Goal: Transaction & Acquisition: Purchase product/service

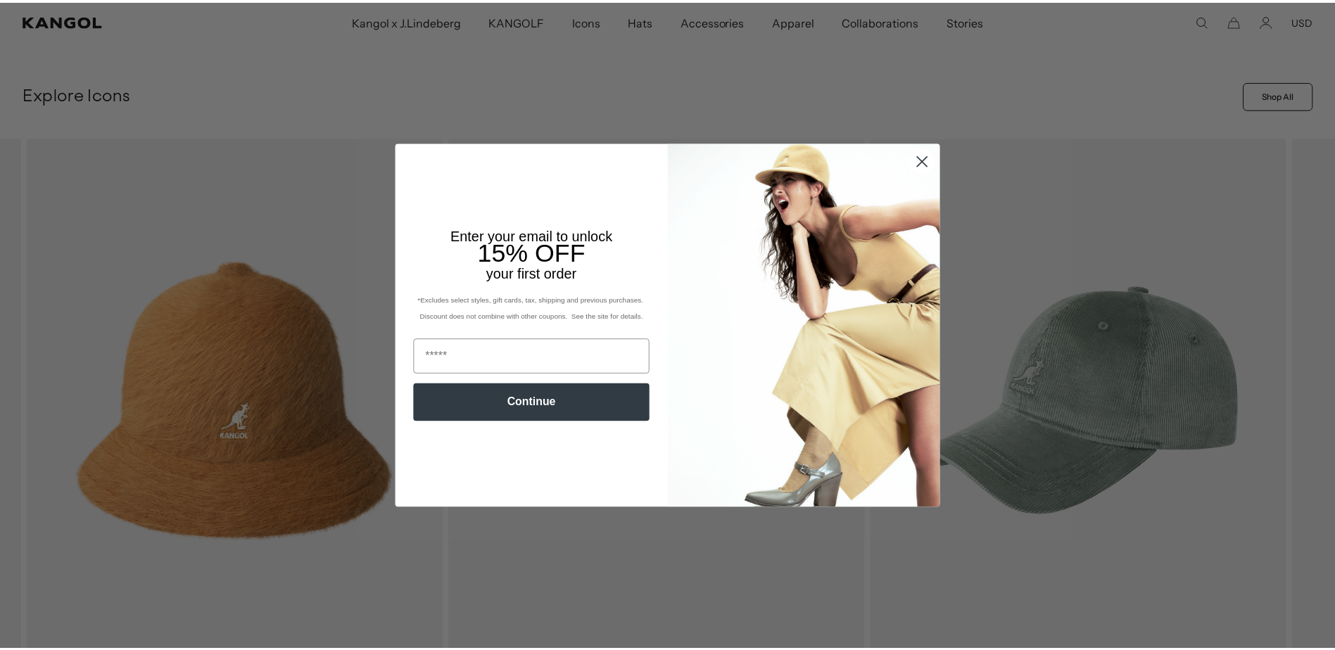
scroll to position [0, 290]
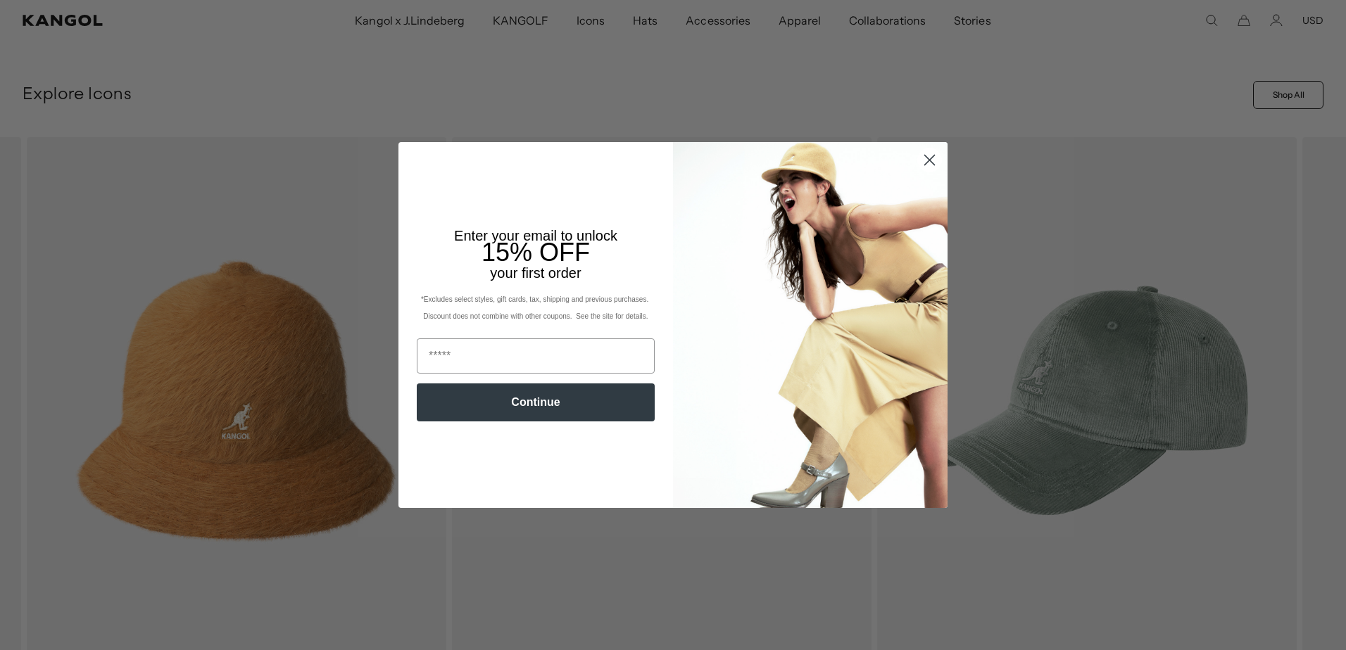
click at [924, 158] on circle "Close dialog" at bounding box center [929, 159] width 23 height 23
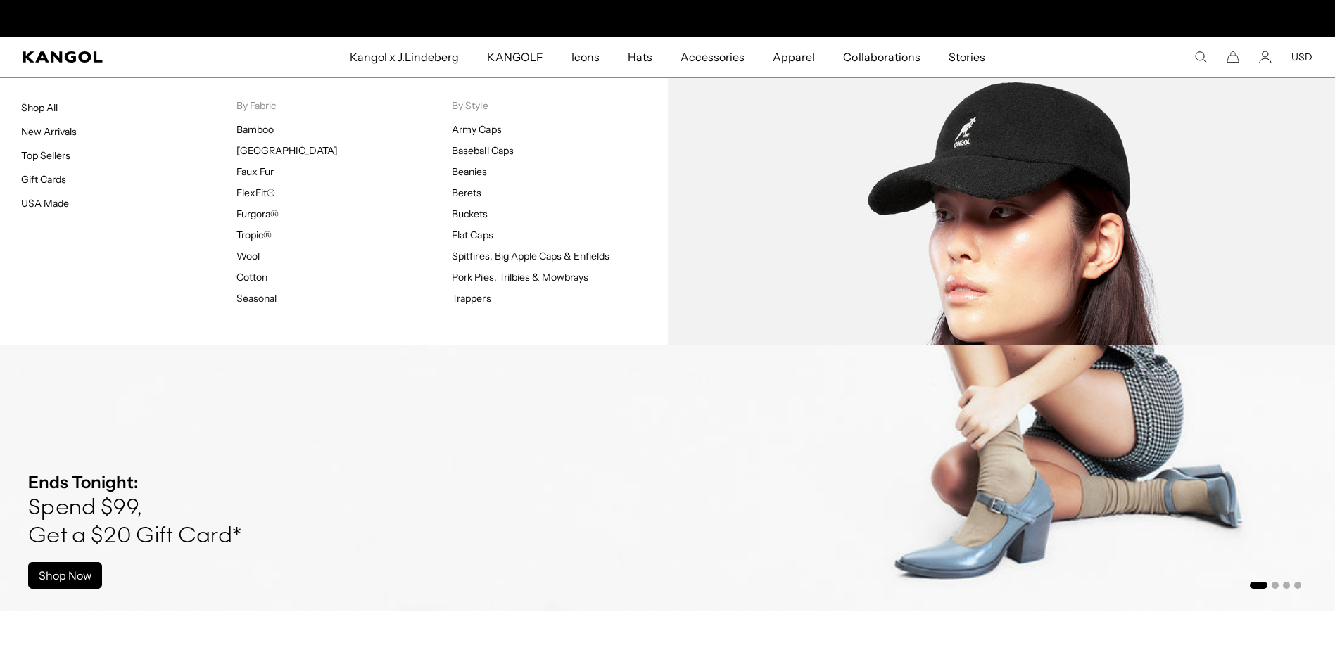
scroll to position [0, 0]
click at [493, 155] on link "Baseball Caps" at bounding box center [482, 150] width 61 height 13
click at [493, 151] on link "Baseball Caps" at bounding box center [482, 150] width 61 height 13
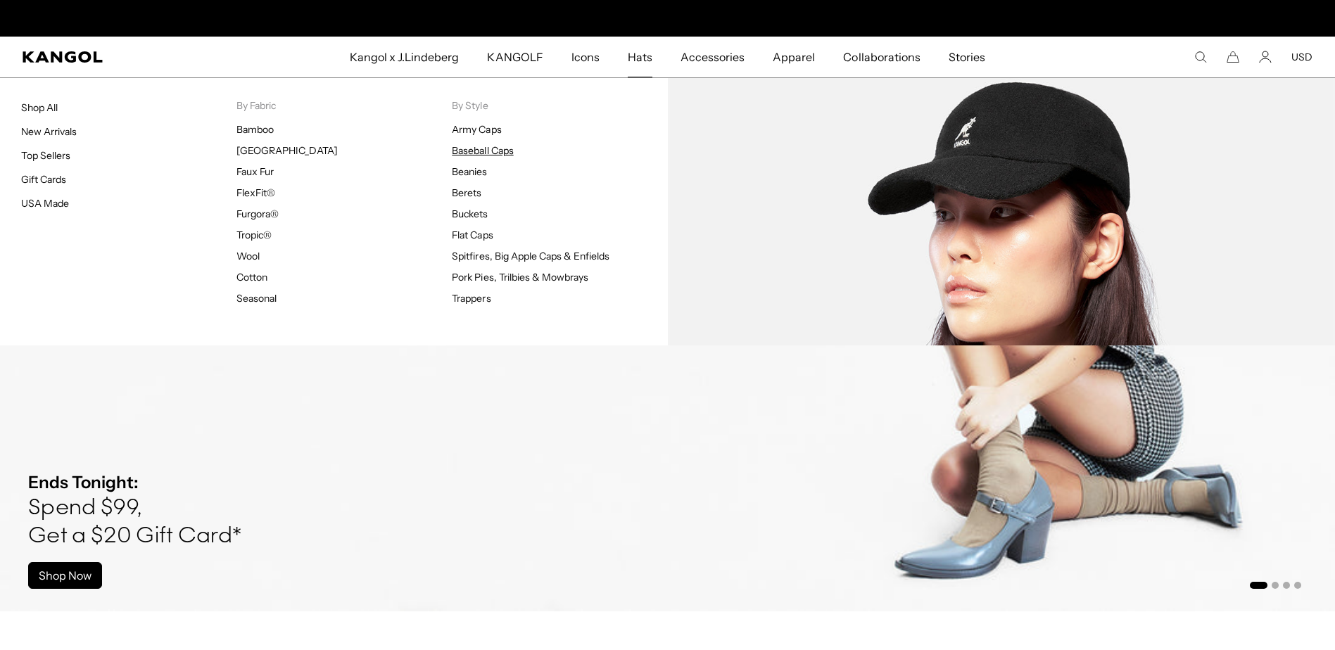
scroll to position [0, 0]
click at [463, 147] on link "Baseball Caps" at bounding box center [482, 150] width 61 height 13
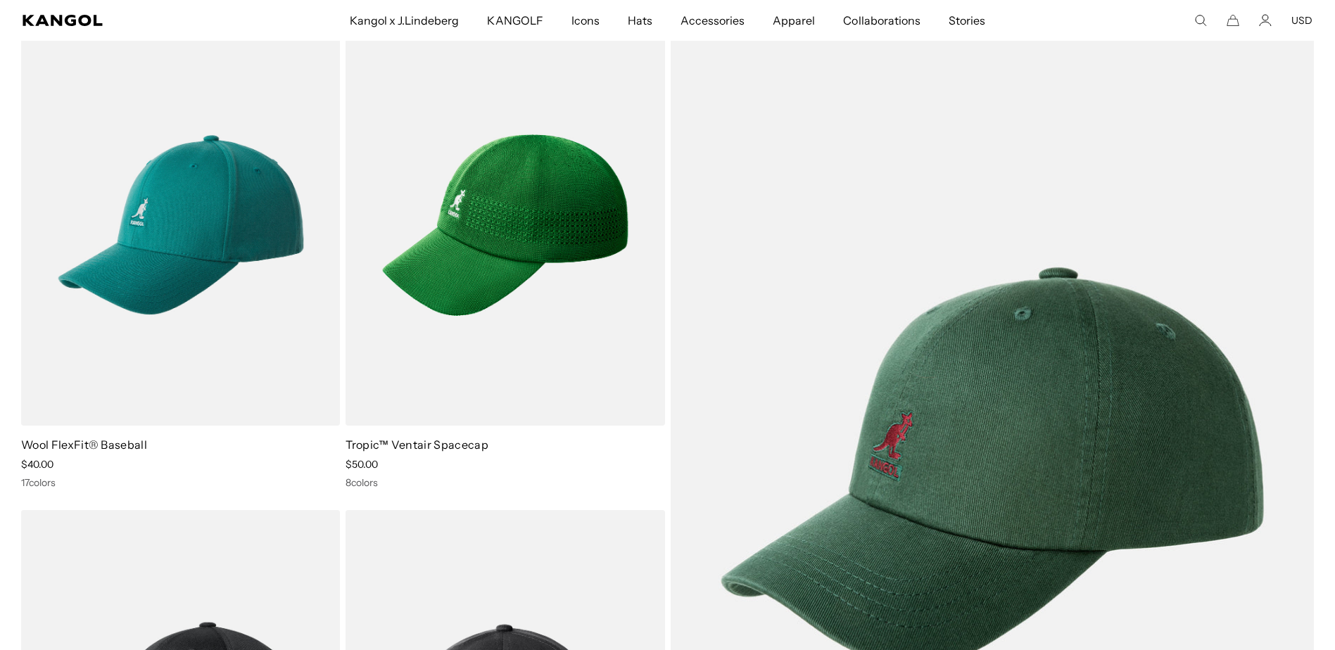
scroll to position [0, 290]
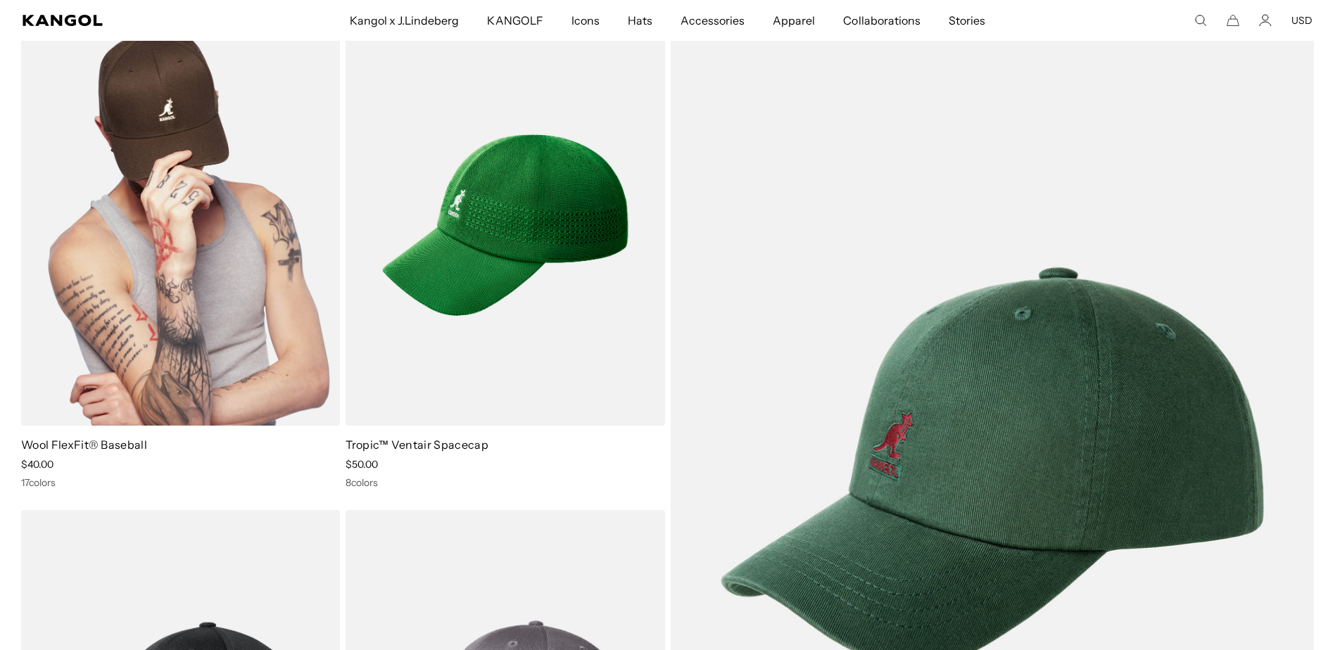
click at [94, 474] on div "Wool FlexFit® Baseball Sale Price $40.00 17 colors" at bounding box center [180, 463] width 319 height 52
click at [134, 382] on img at bounding box center [180, 225] width 319 height 400
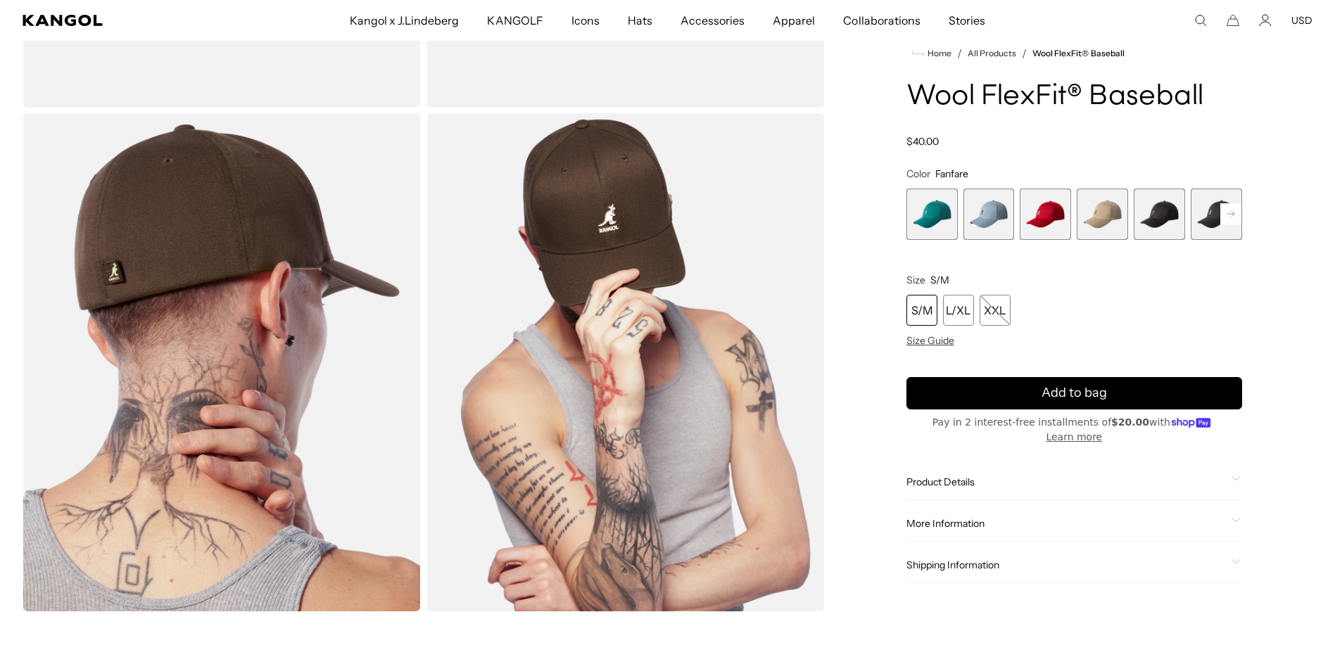
scroll to position [0, 290]
click at [1162, 234] on span "5 of 17" at bounding box center [1159, 214] width 51 height 51
click at [1217, 232] on span "6 of 17" at bounding box center [1216, 214] width 51 height 51
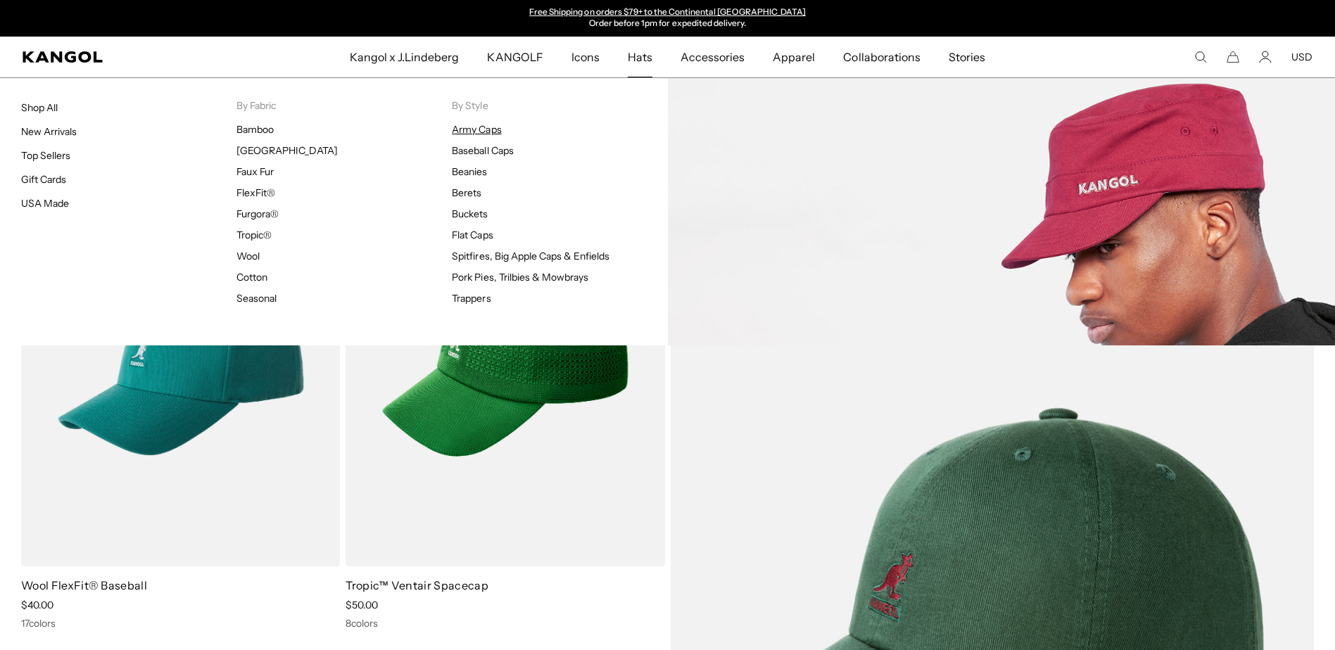
click at [483, 131] on link "Army Caps" at bounding box center [476, 129] width 49 height 13
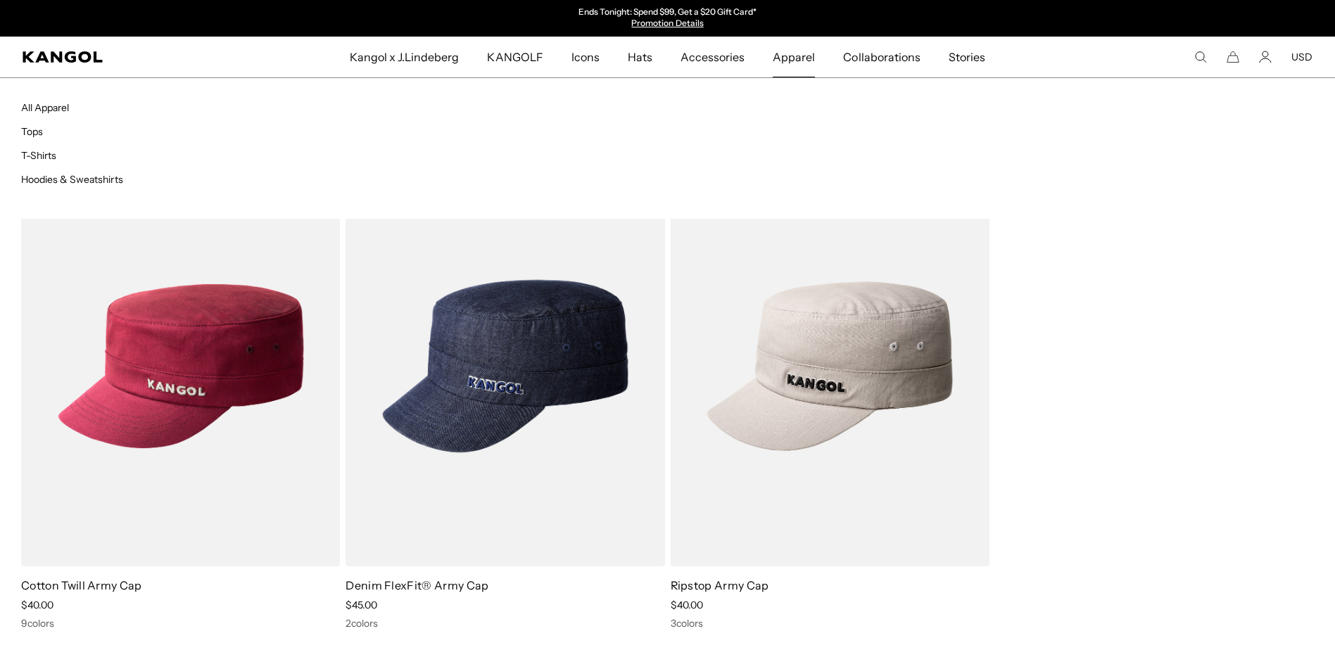
click at [799, 55] on span "Apparel" at bounding box center [794, 57] width 42 height 41
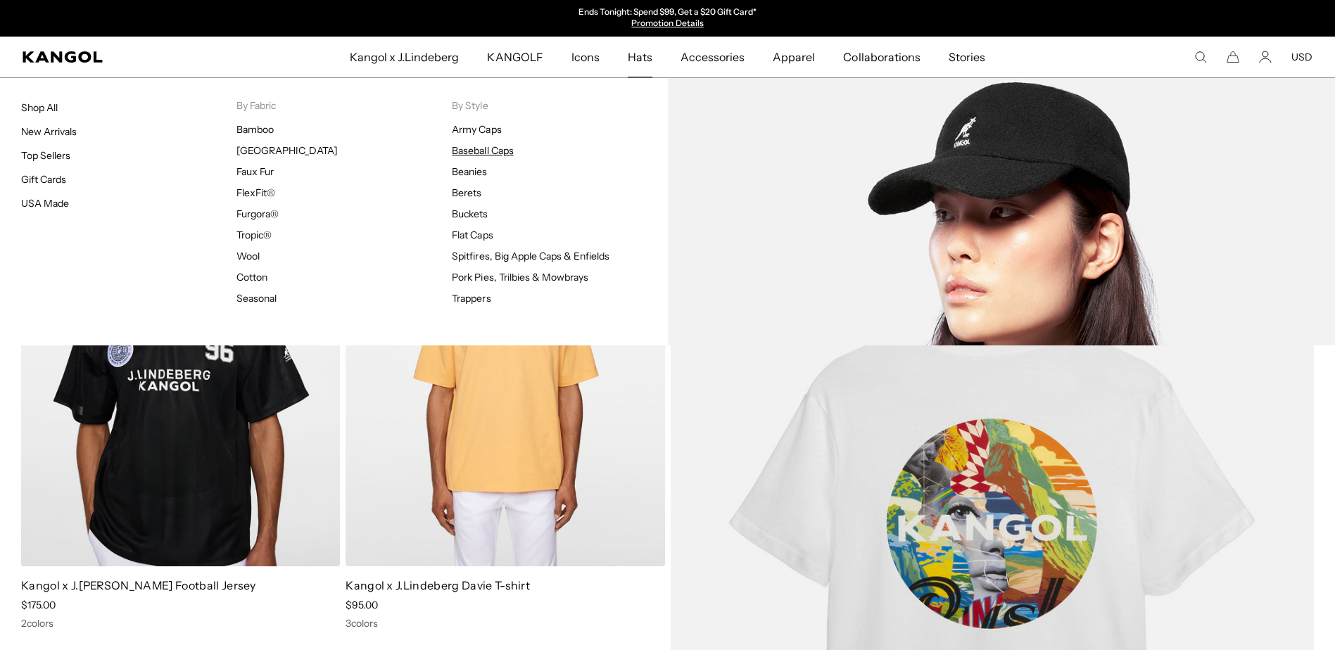
click at [470, 152] on link "Baseball Caps" at bounding box center [482, 150] width 61 height 13
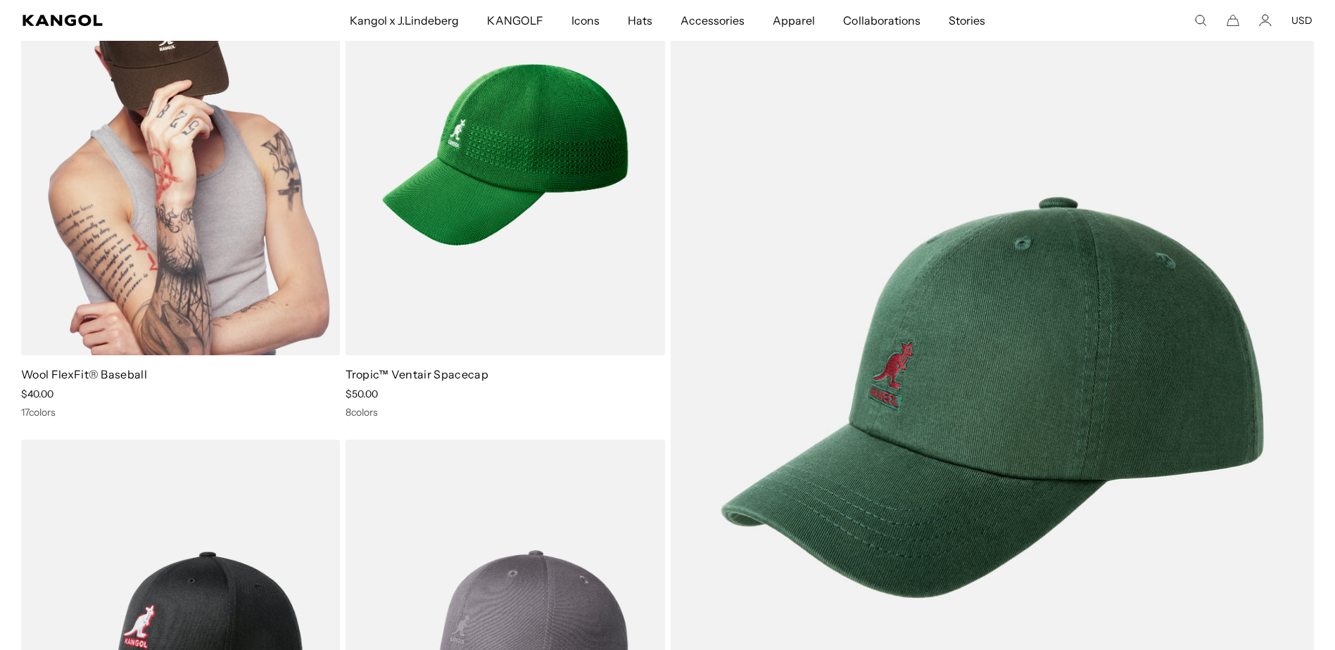
scroll to position [0, 290]
click at [161, 335] on img at bounding box center [180, 155] width 319 height 400
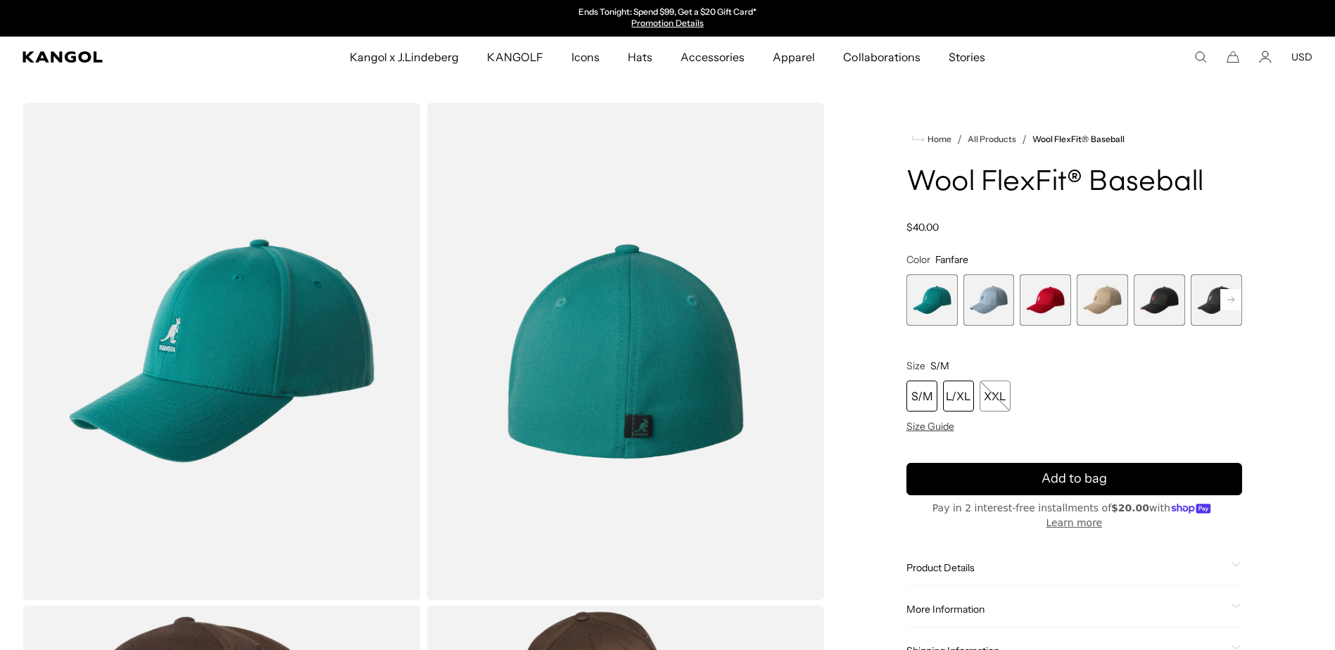
click at [964, 397] on div "L/XL" at bounding box center [958, 396] width 31 height 31
click at [1220, 299] on rect at bounding box center [1230, 299] width 21 height 21
click at [1161, 305] on span "6 of 17" at bounding box center [1159, 299] width 51 height 51
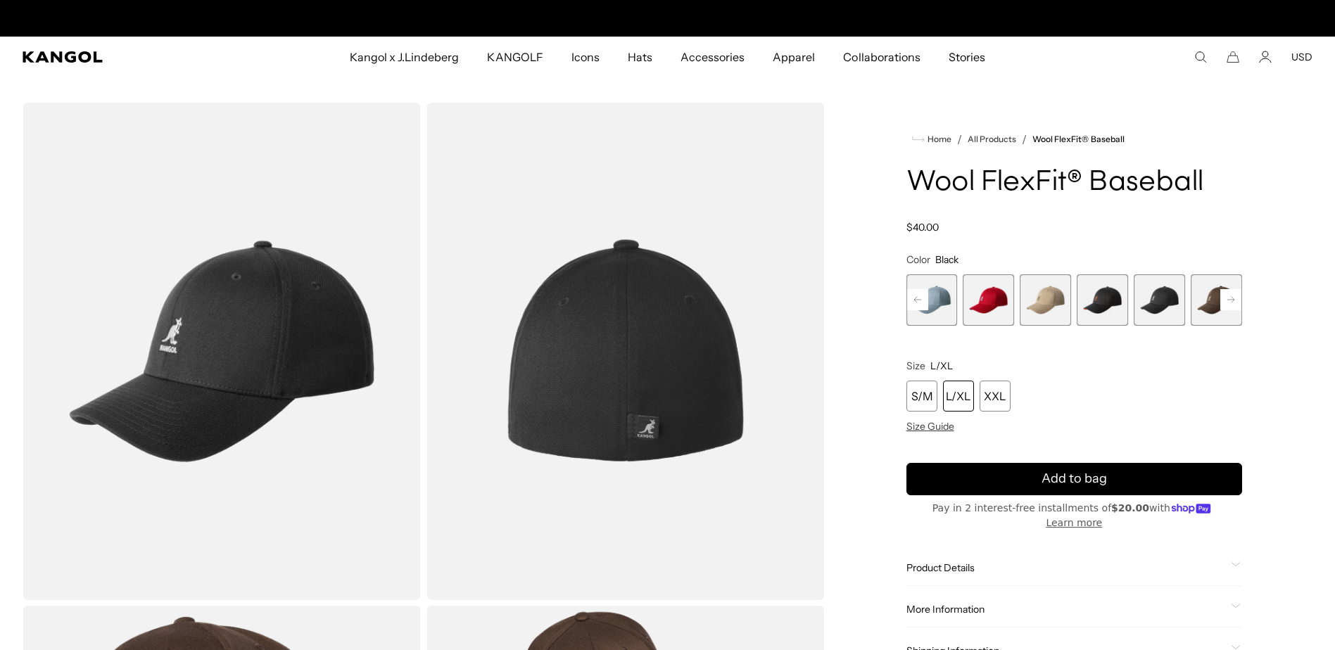
scroll to position [0, 290]
click at [954, 396] on div "L/XL" at bounding box center [958, 396] width 31 height 31
click at [949, 398] on div "L/XL" at bounding box center [958, 396] width 31 height 31
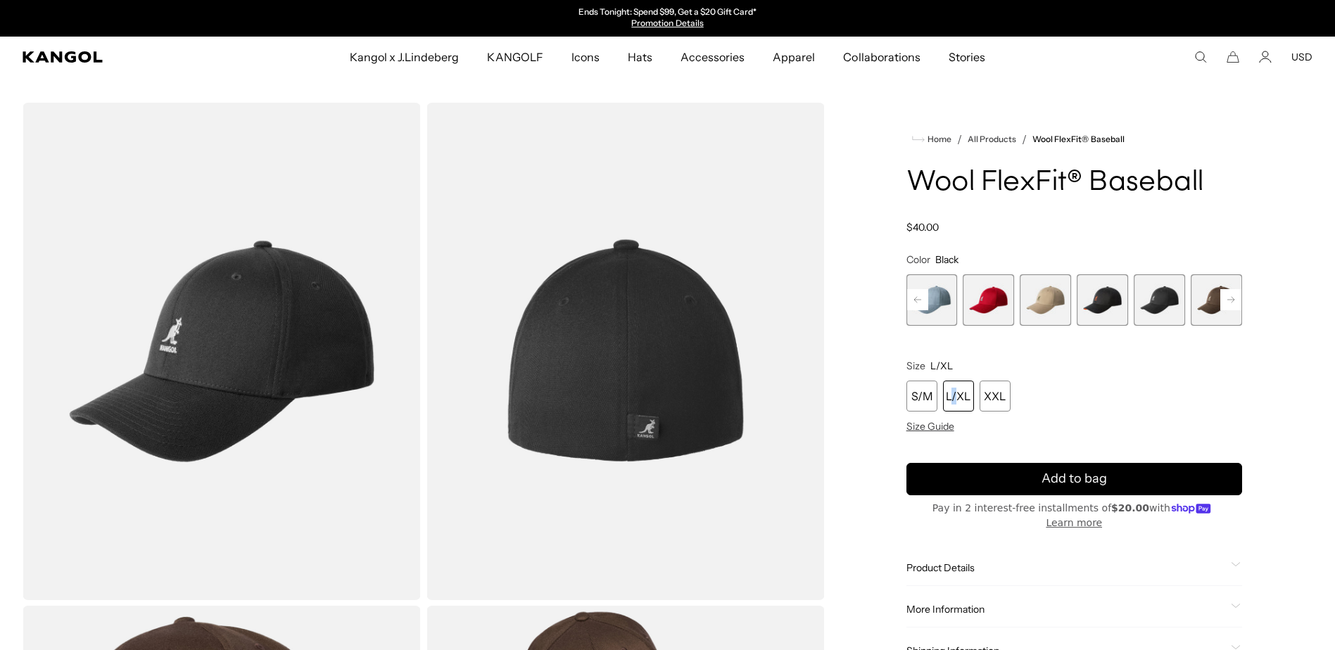
click at [955, 396] on div "L/XL" at bounding box center [958, 396] width 31 height 31
drag, startPoint x: 955, startPoint y: 396, endPoint x: 994, endPoint y: 391, distance: 39.0
click at [956, 395] on div "L/XL" at bounding box center [958, 396] width 31 height 31
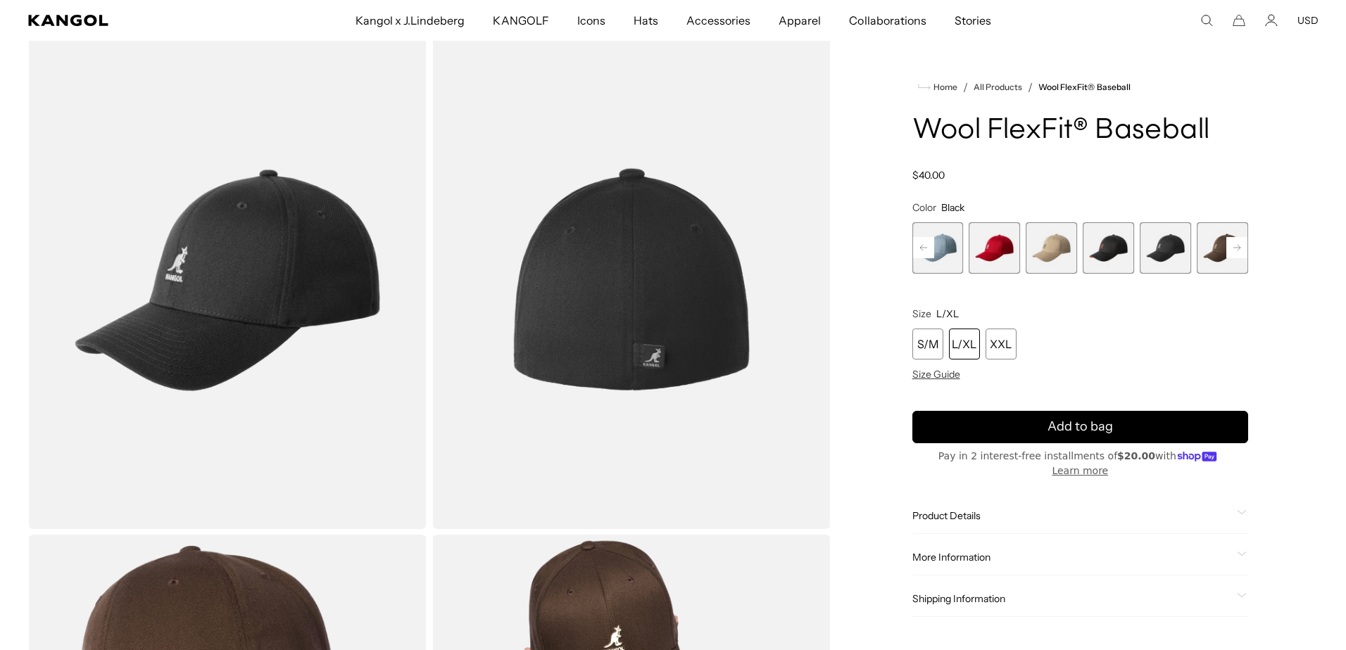
scroll to position [70, 0]
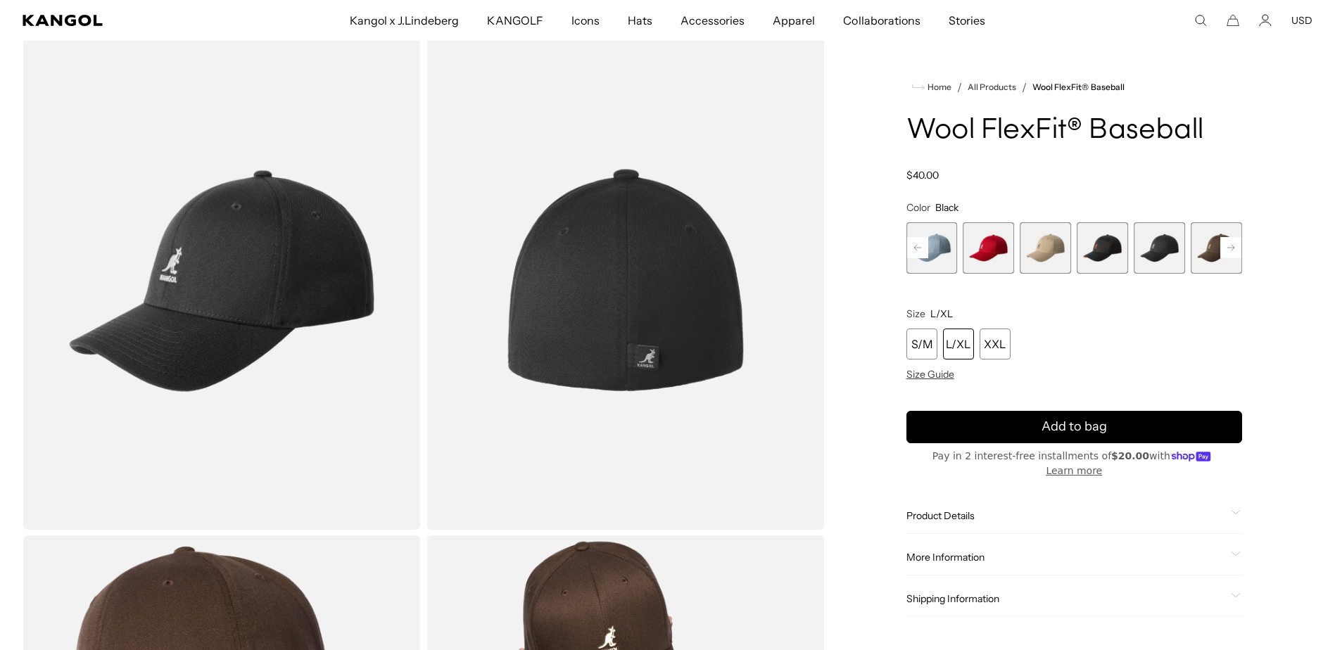
click at [578, 366] on img "Gallery Viewer" at bounding box center [625, 281] width 398 height 498
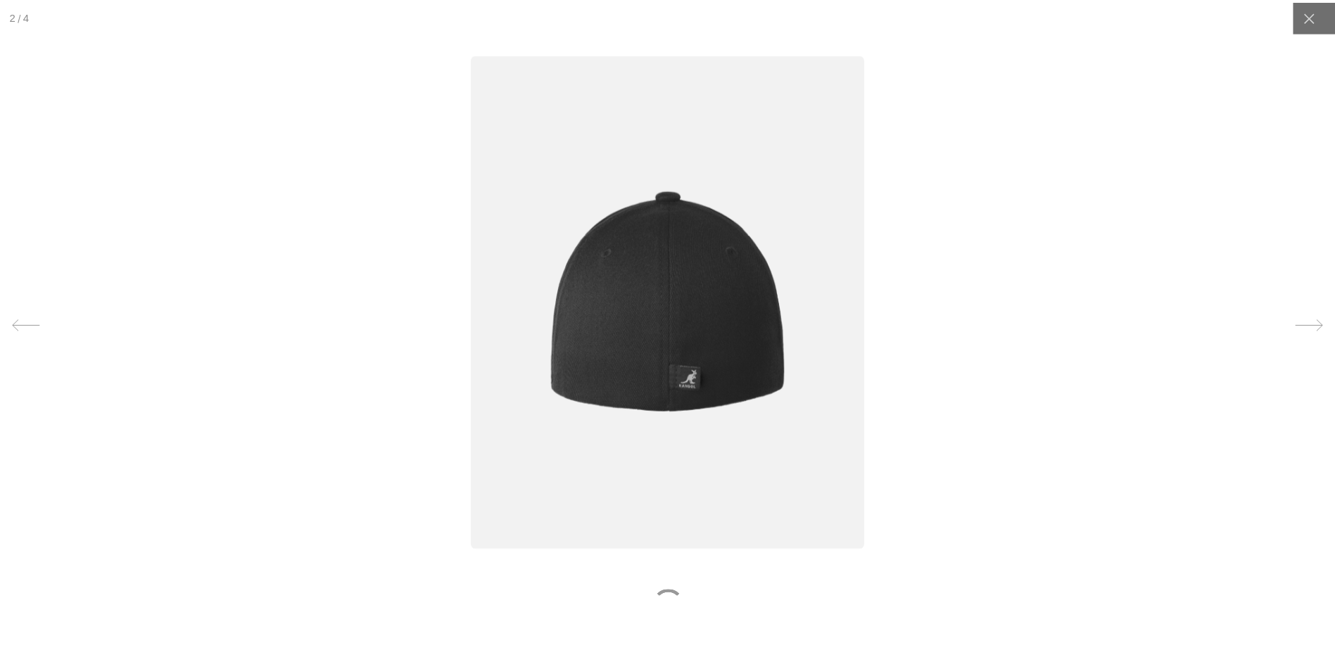
scroll to position [0, 0]
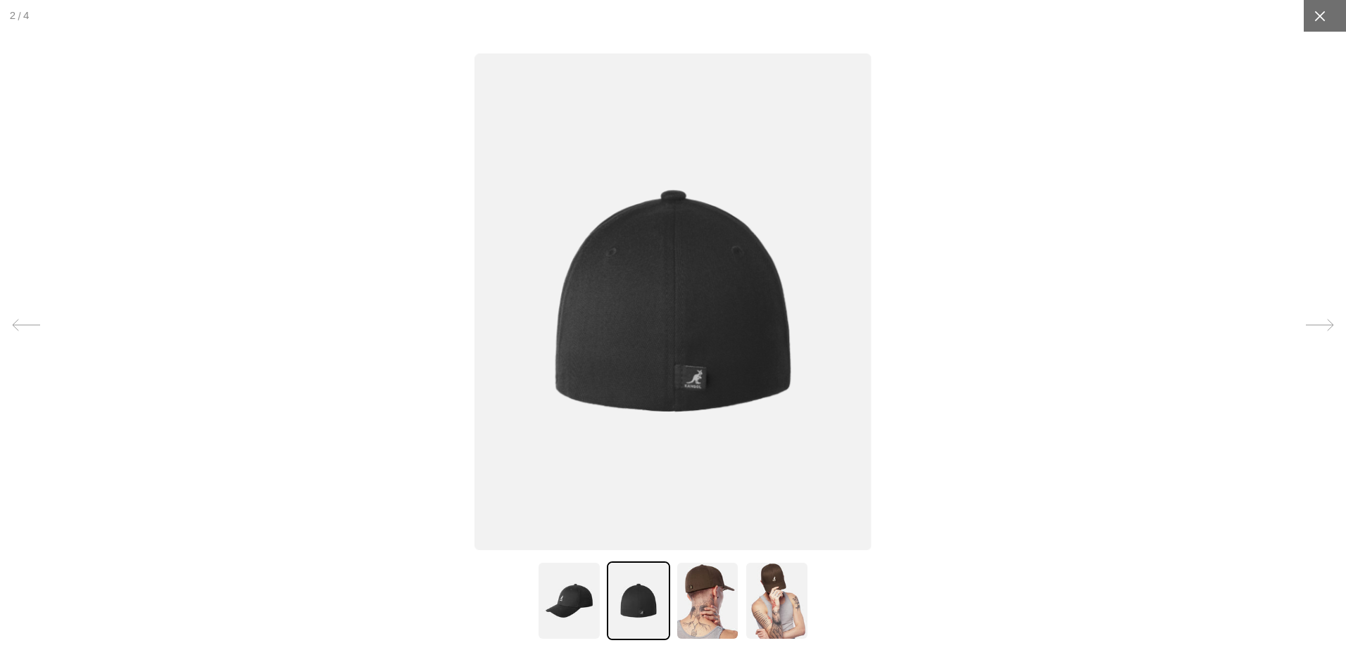
click at [1312, 9] on icon at bounding box center [1319, 16] width 14 height 14
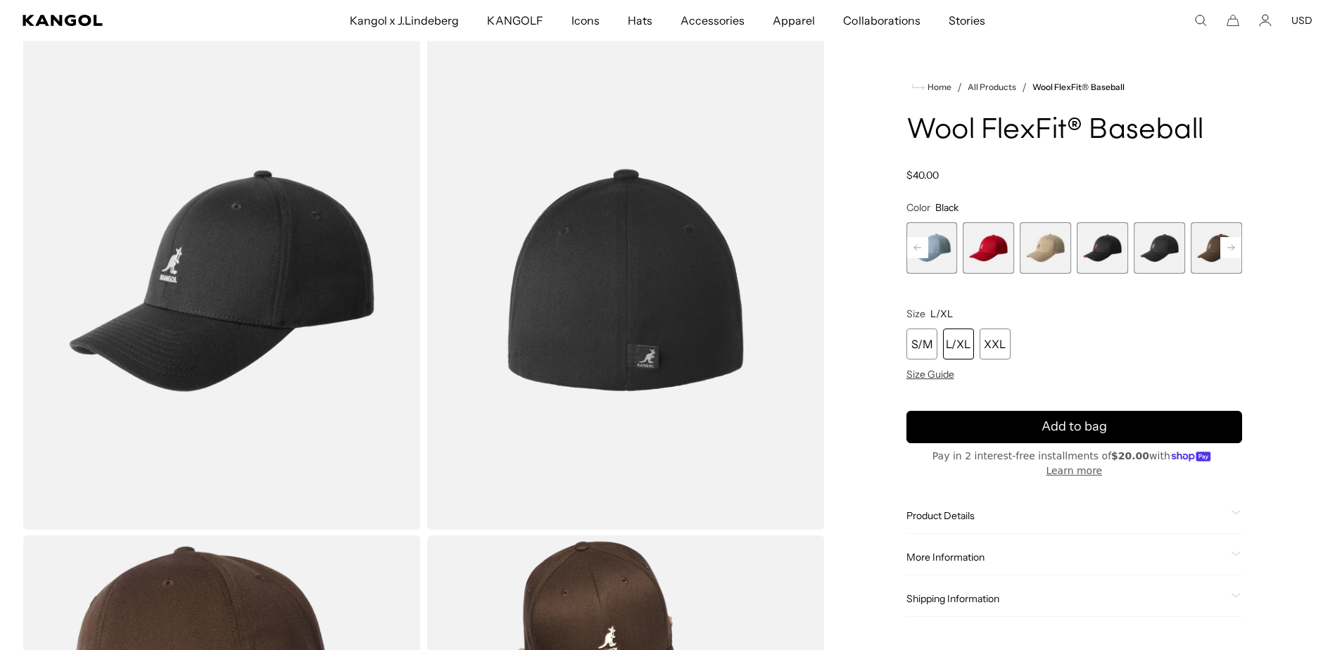
scroll to position [0, 290]
click at [958, 348] on div "L/XL" at bounding box center [958, 344] width 31 height 31
drag, startPoint x: 958, startPoint y: 348, endPoint x: 947, endPoint y: 348, distance: 10.6
click at [950, 348] on div "L/XL" at bounding box center [958, 344] width 31 height 31
drag, startPoint x: 947, startPoint y: 348, endPoint x: 911, endPoint y: 342, distance: 37.1
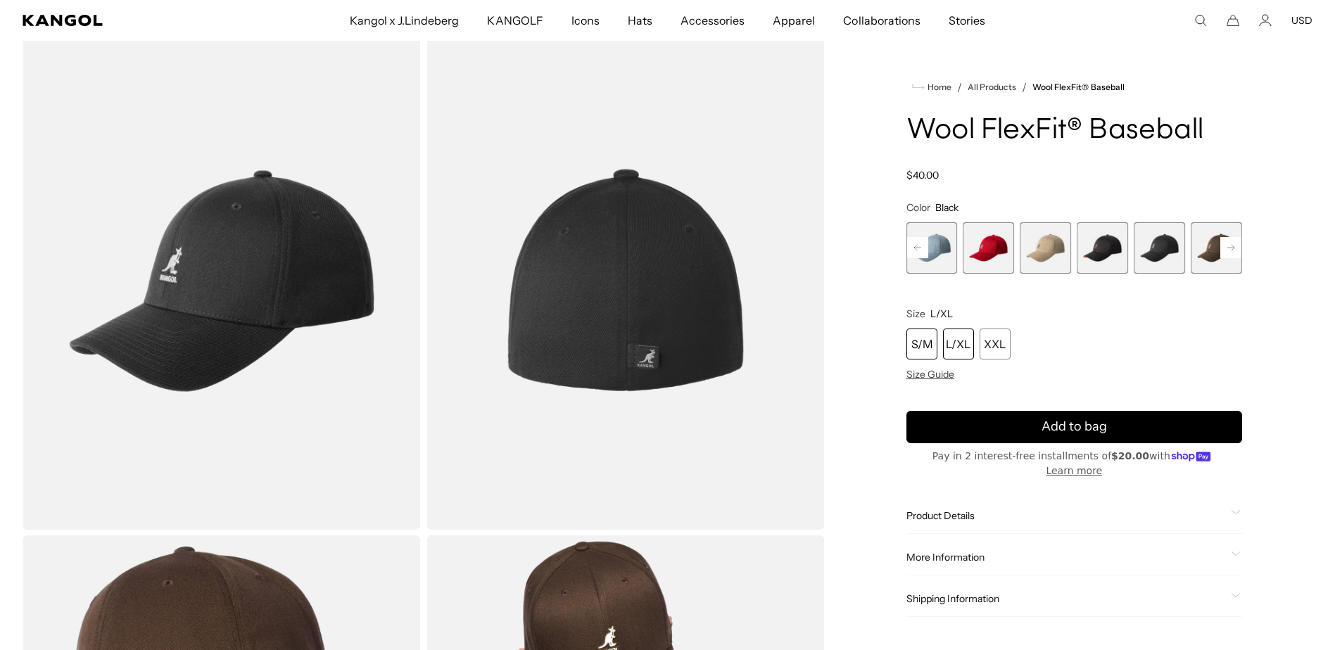
click at [911, 342] on div "S/M" at bounding box center [921, 344] width 31 height 31
click at [956, 344] on div "L/XL" at bounding box center [958, 344] width 31 height 31
click at [1229, 251] on rect at bounding box center [1230, 247] width 21 height 21
click at [975, 248] on span "4 of 17" at bounding box center [988, 247] width 51 height 51
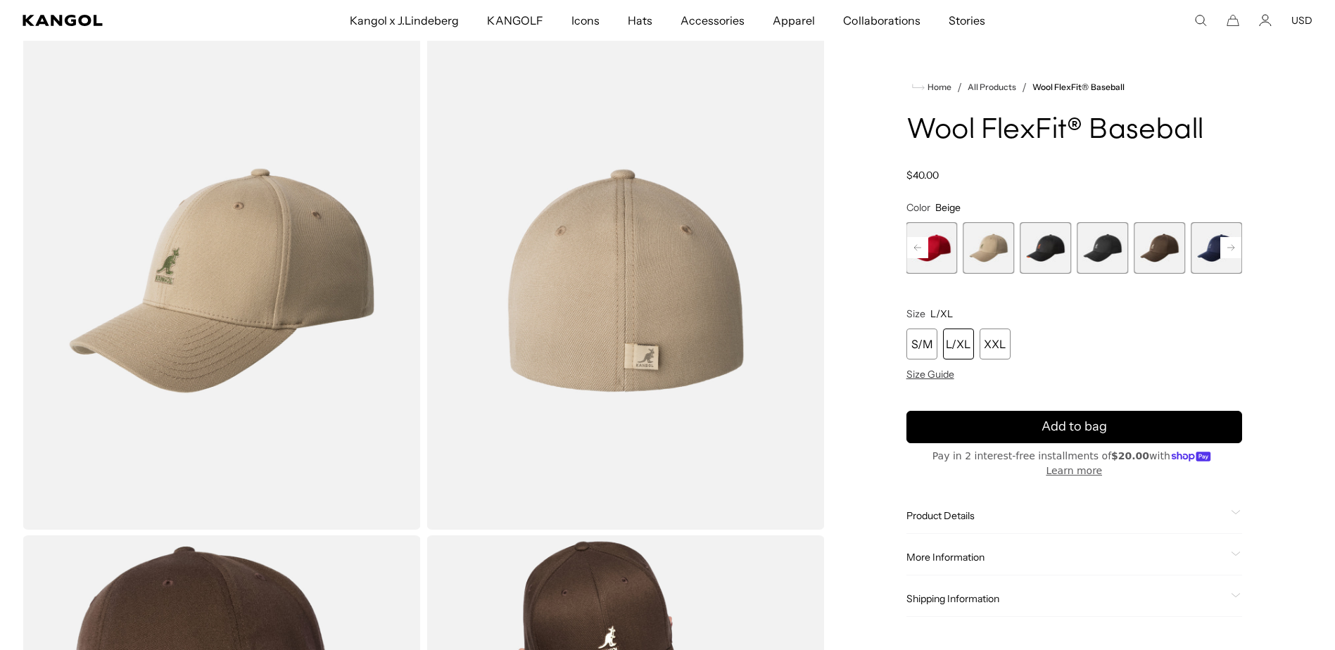
click at [951, 248] on span "3 of 17" at bounding box center [931, 247] width 51 height 51
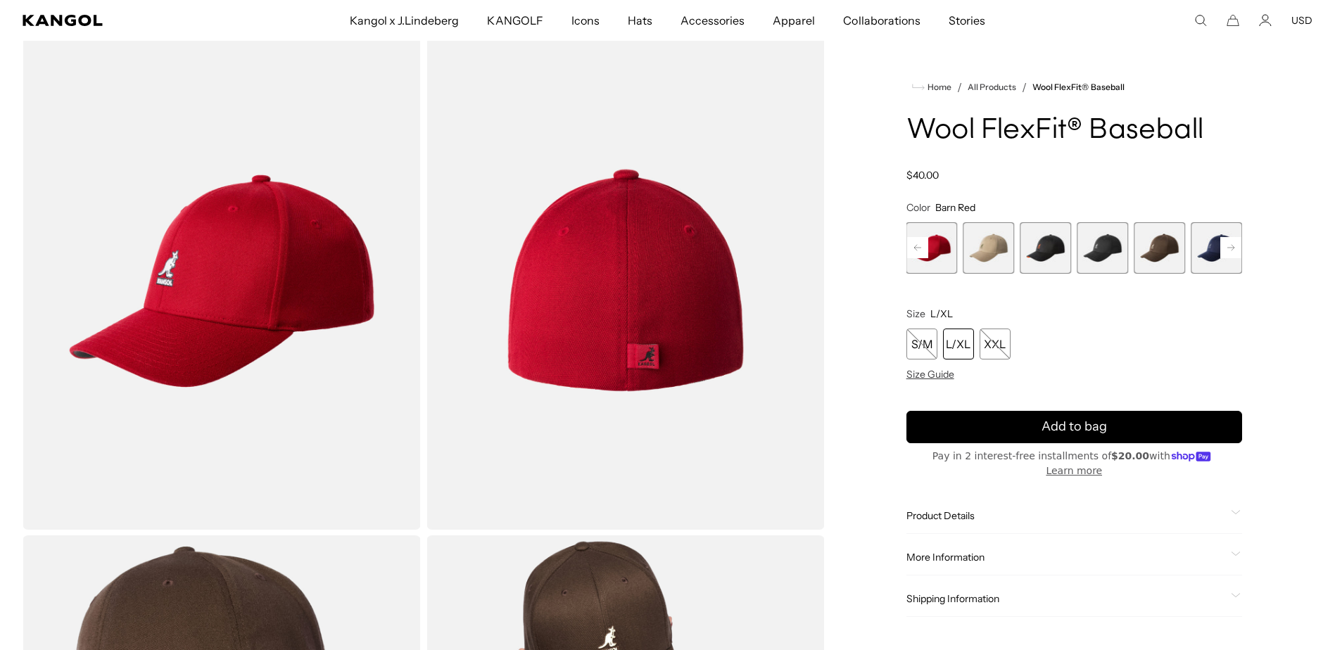
scroll to position [0, 290]
click at [1050, 248] on span "5 of 17" at bounding box center [1045, 247] width 51 height 51
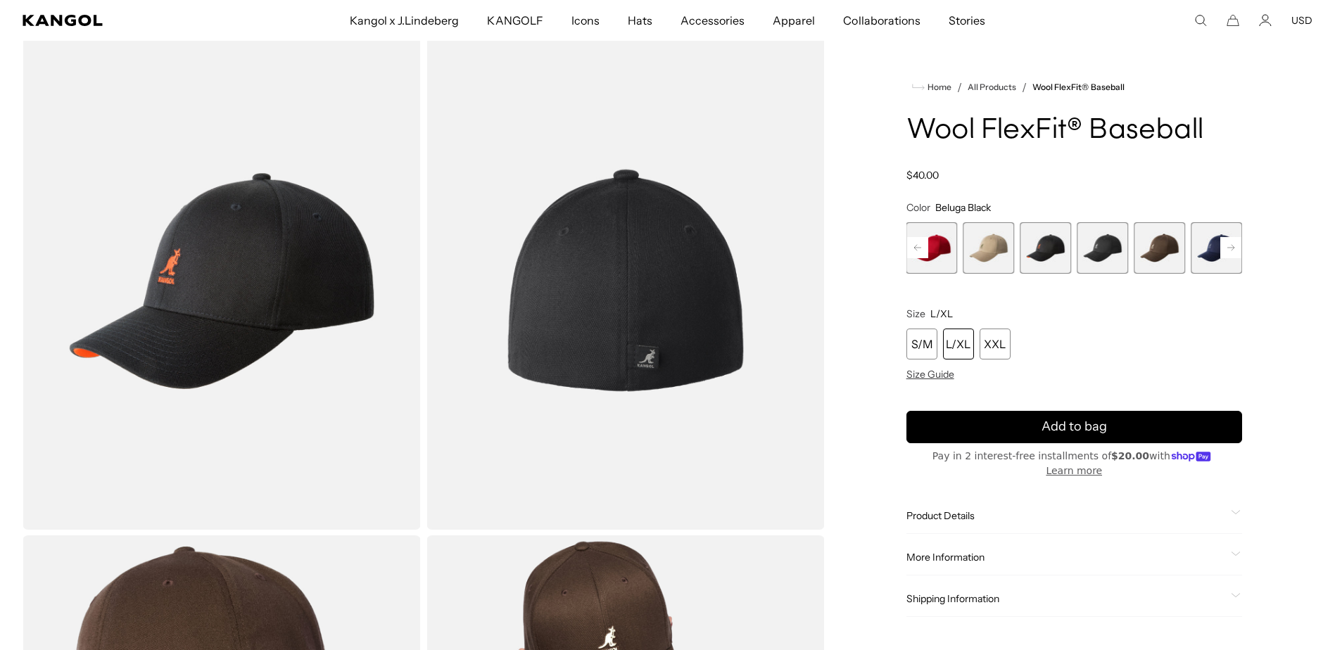
click at [1092, 249] on span "6 of 17" at bounding box center [1102, 247] width 51 height 51
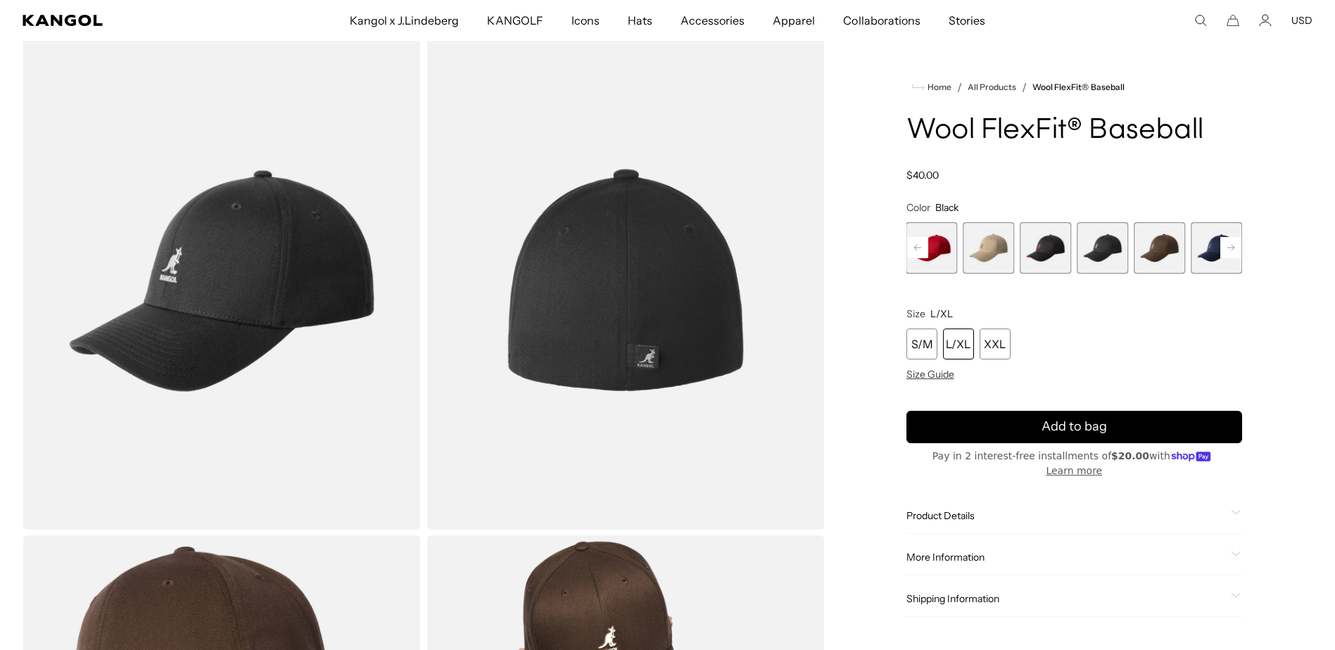
click at [1050, 252] on span "5 of 17" at bounding box center [1045, 247] width 51 height 51
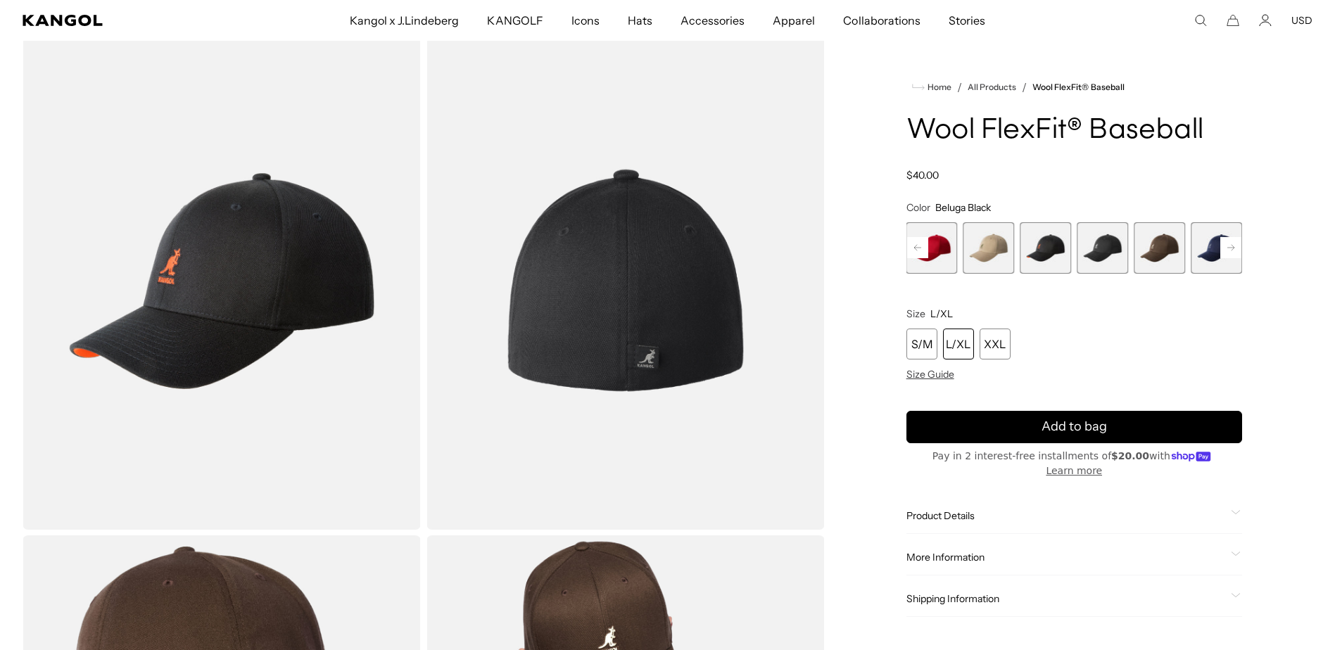
click at [1101, 255] on span "6 of 17" at bounding box center [1102, 247] width 51 height 51
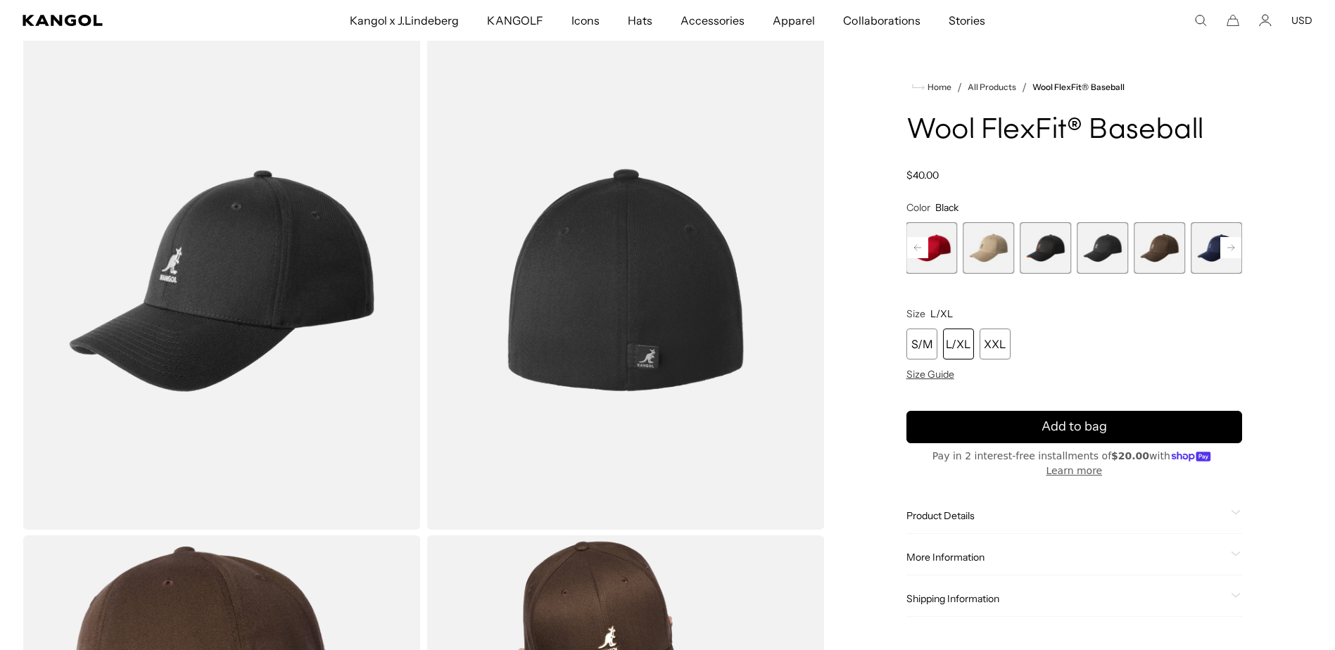
scroll to position [0, 290]
click at [958, 343] on div "L/XL" at bounding box center [958, 344] width 31 height 31
